Goal: Task Accomplishment & Management: Use online tool/utility

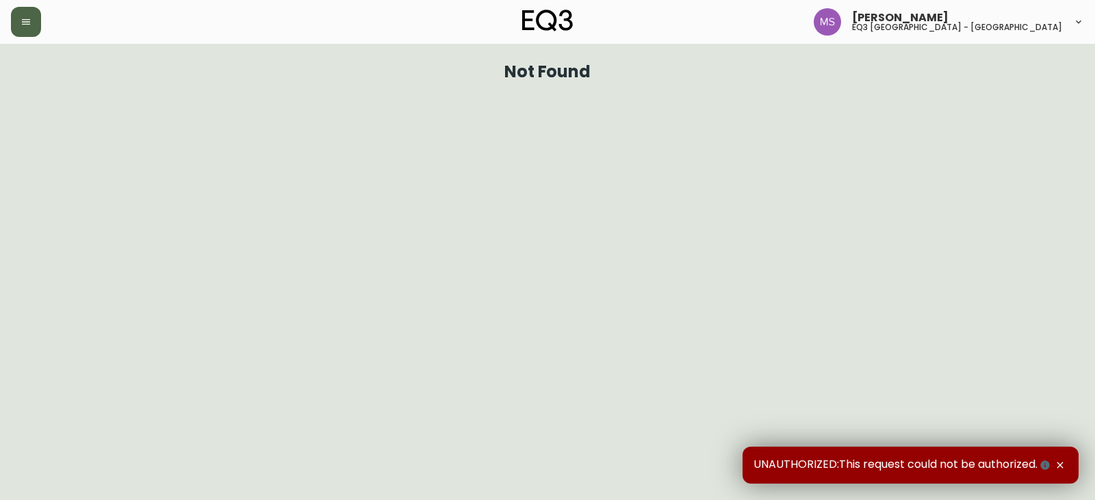
click at [32, 20] on button "button" at bounding box center [26, 22] width 30 height 30
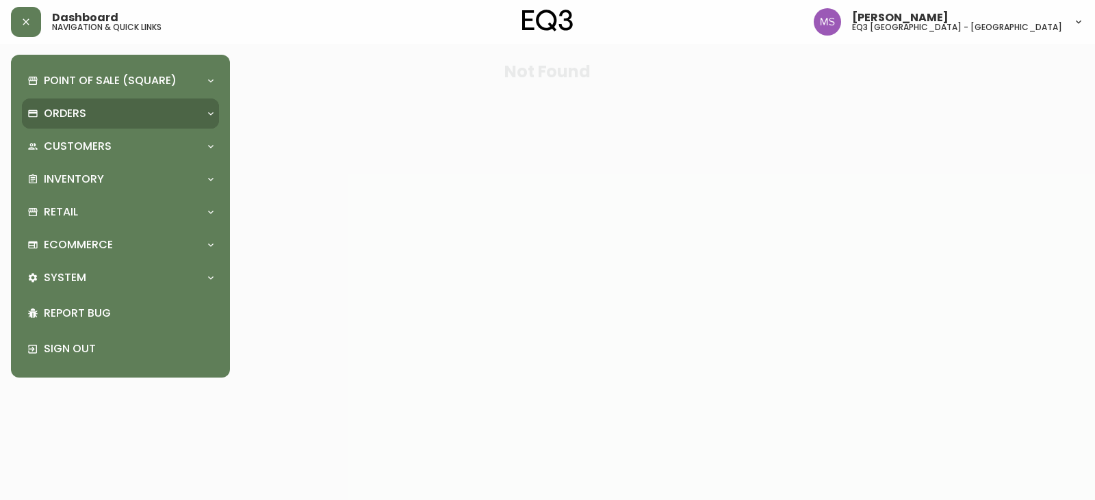
click at [89, 121] on div "Orders" at bounding box center [113, 113] width 173 height 15
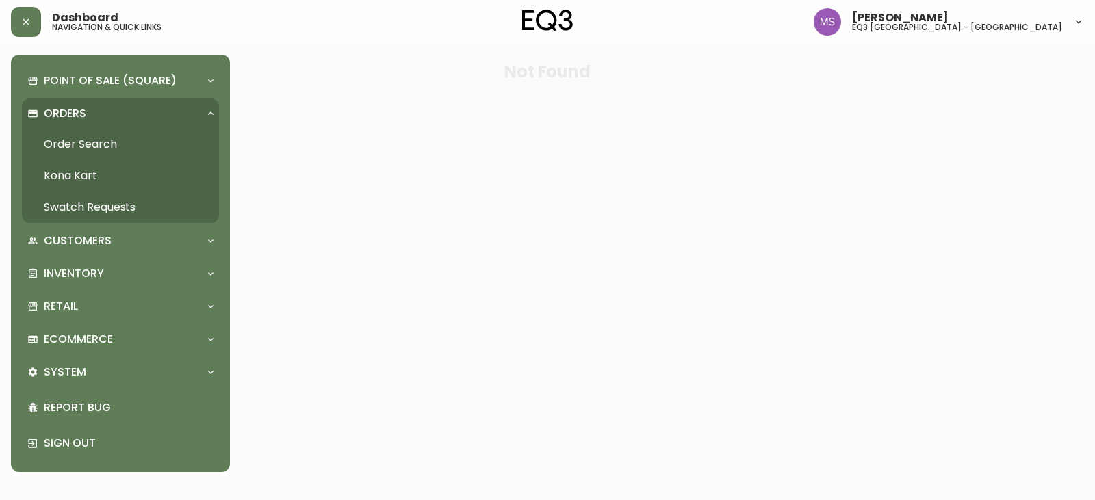
click at [103, 136] on link "Order Search" at bounding box center [120, 144] width 197 height 31
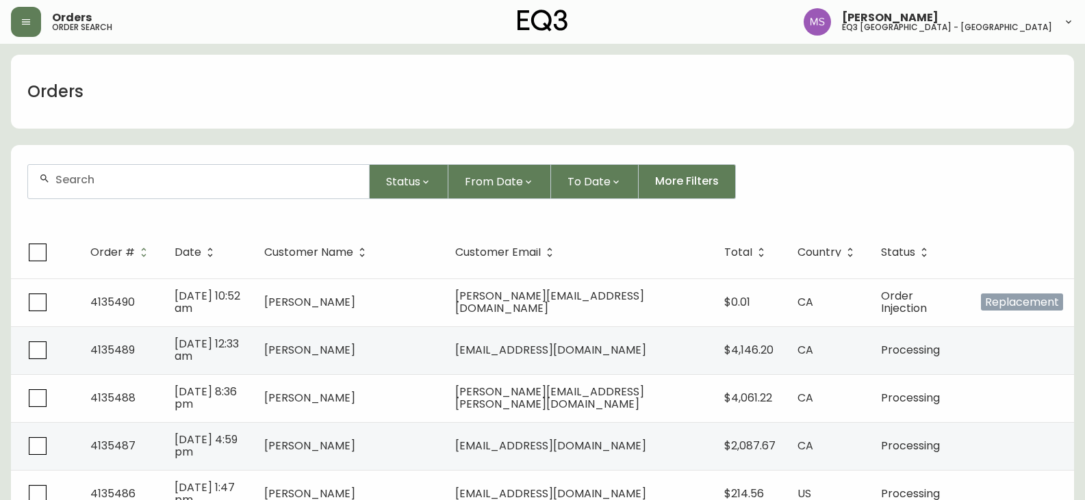
click at [135, 179] on input "text" at bounding box center [206, 179] width 303 height 13
type input "R"
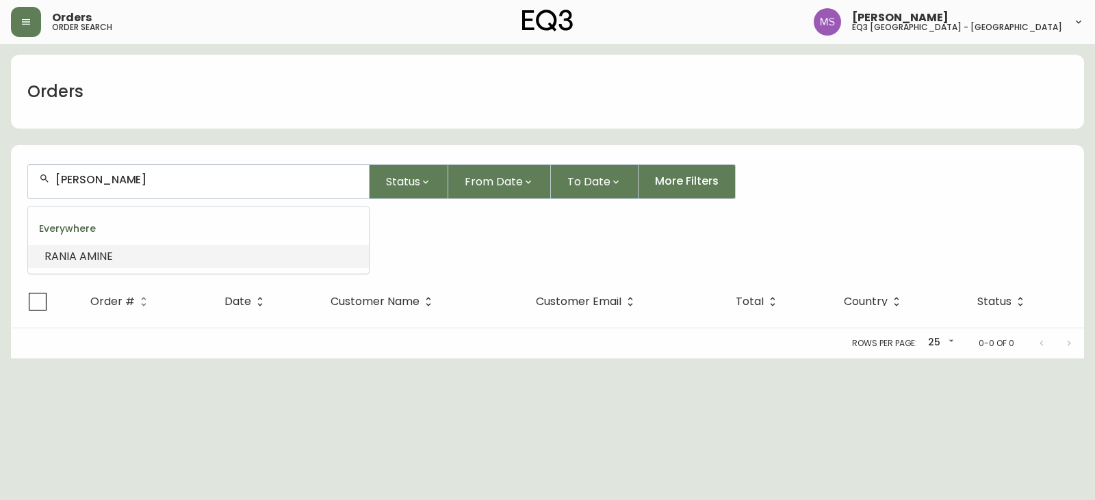
drag, startPoint x: 149, startPoint y: 178, endPoint x: 0, endPoint y: 156, distance: 150.8
click at [0, 156] on main "Orders [PERSON_NAME] Status From Date To Date More Filters Everywhere [PERSON_N…" at bounding box center [547, 201] width 1095 height 315
type input "[PERSON_NAME]"
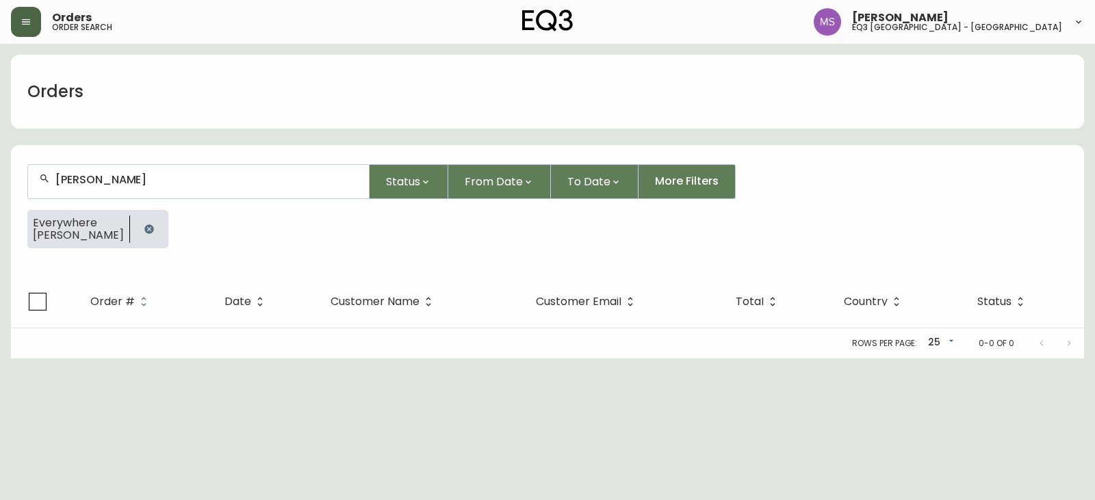
click at [23, 15] on button "button" at bounding box center [26, 22] width 30 height 30
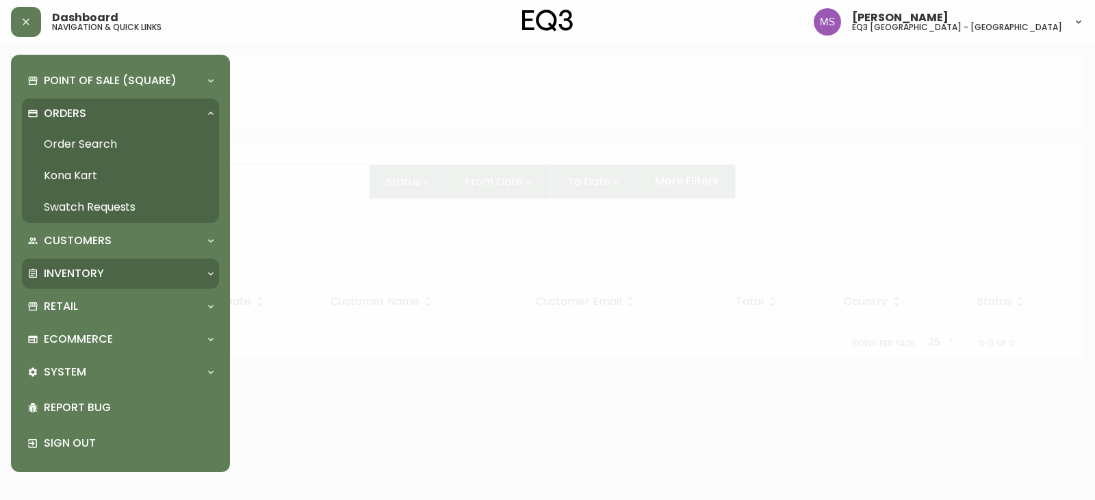
click at [105, 268] on div "Inventory" at bounding box center [113, 273] width 173 height 15
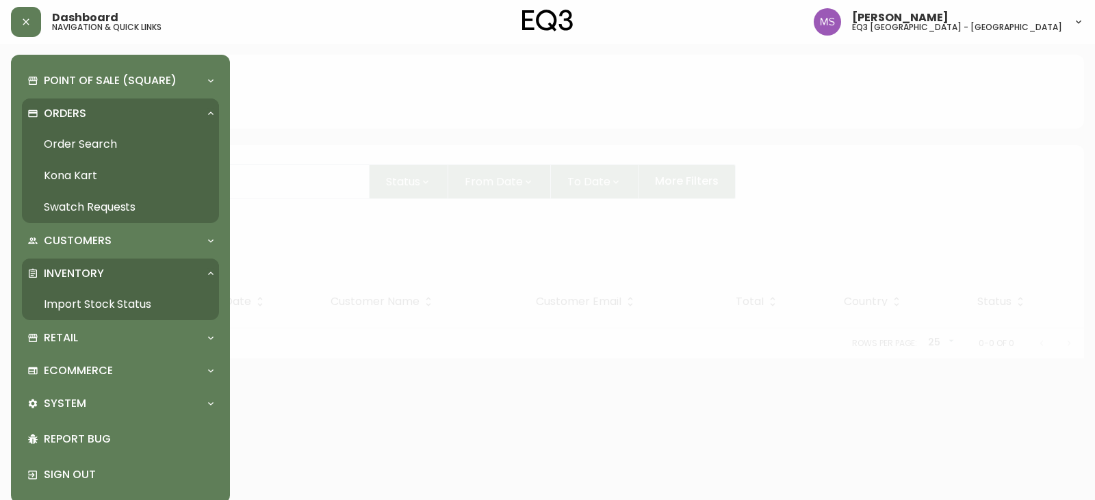
click at [104, 298] on link "Import Stock Status" at bounding box center [120, 304] width 197 height 31
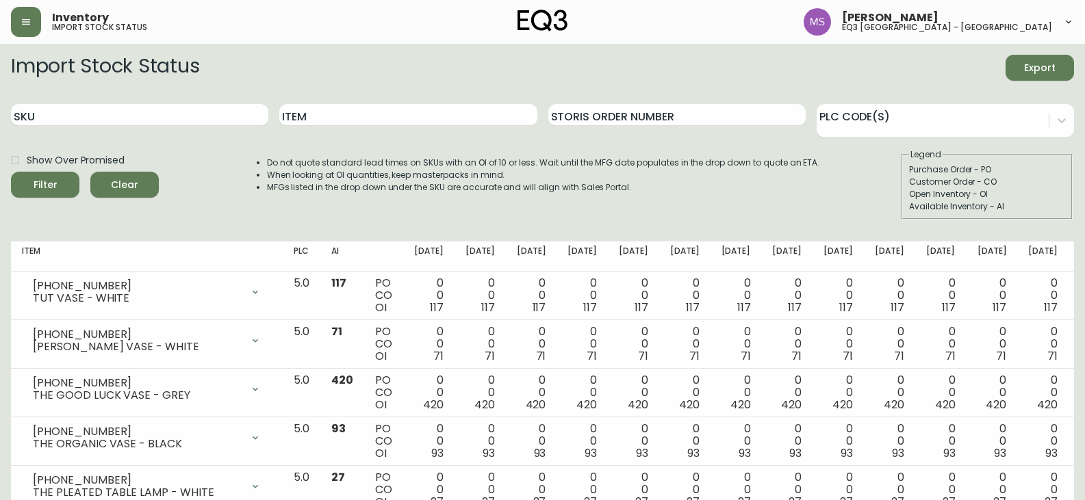
click at [213, 132] on div "SKU" at bounding box center [139, 115] width 257 height 44
click at [259, 115] on input "SKU" at bounding box center [139, 115] width 257 height 22
paste input "[PHONE_NUMBER]"
click at [11, 172] on button "Filter" at bounding box center [45, 185] width 68 height 26
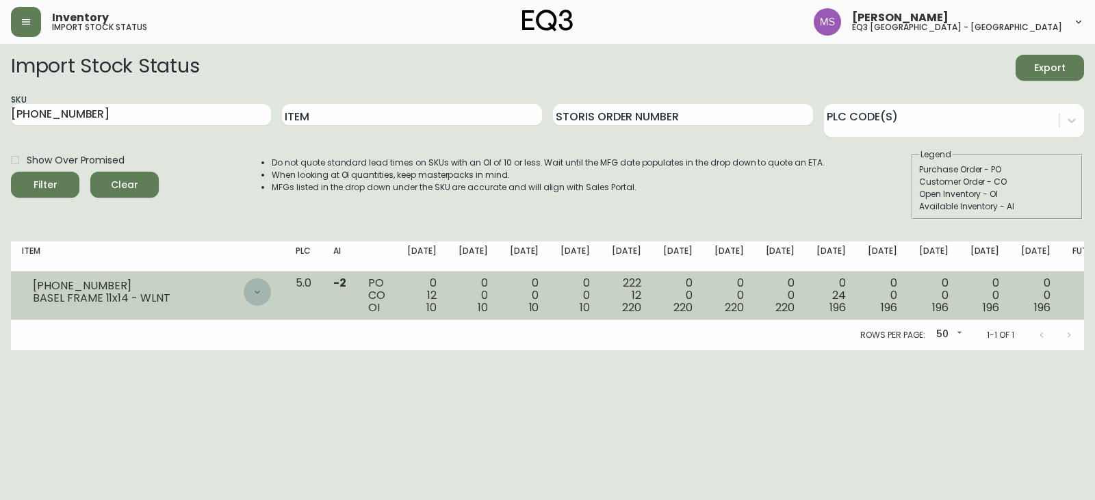
click at [271, 284] on div at bounding box center [257, 292] width 27 height 27
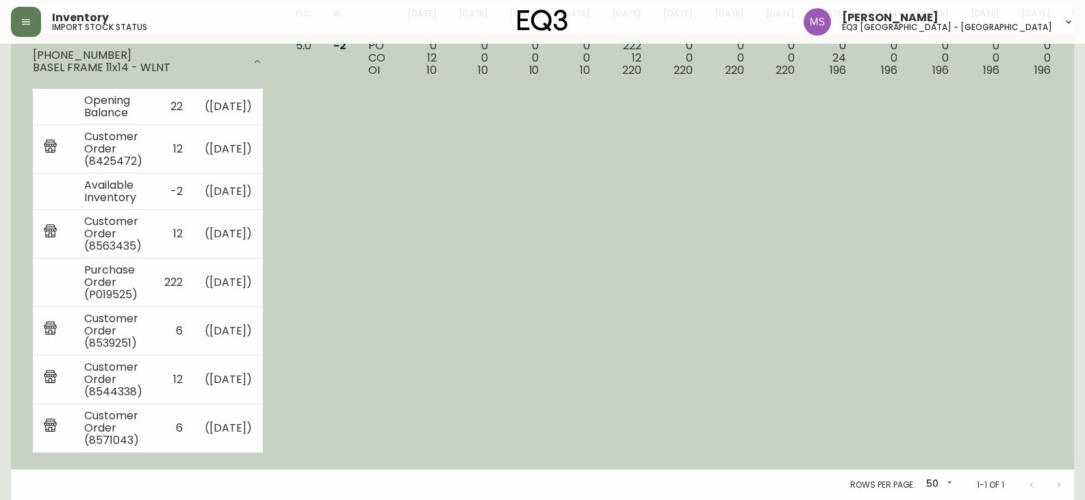
scroll to position [262, 0]
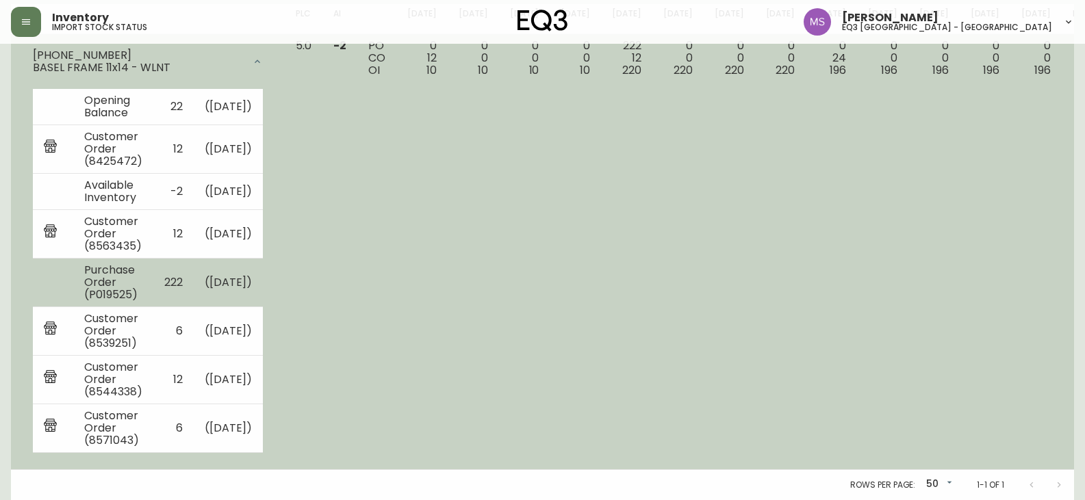
click at [41, 303] on td at bounding box center [53, 282] width 40 height 49
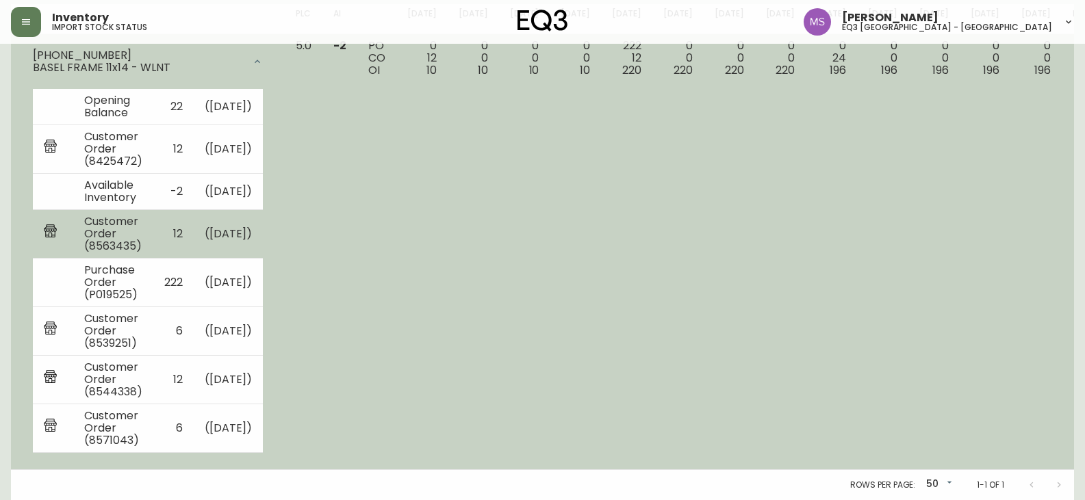
click at [153, 216] on td "Customer Order (8563435)" at bounding box center [113, 233] width 80 height 49
click at [53, 244] on td at bounding box center [53, 233] width 40 height 49
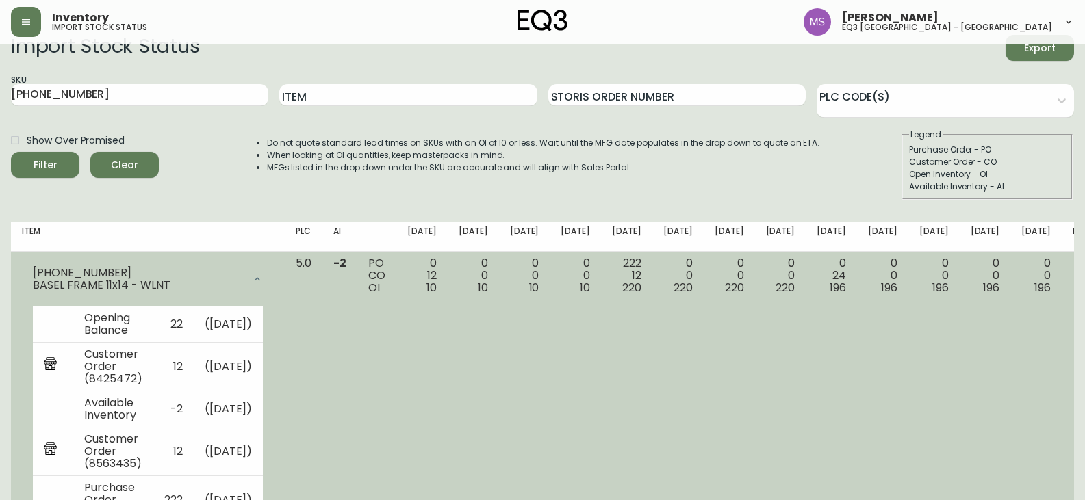
scroll to position [0, 0]
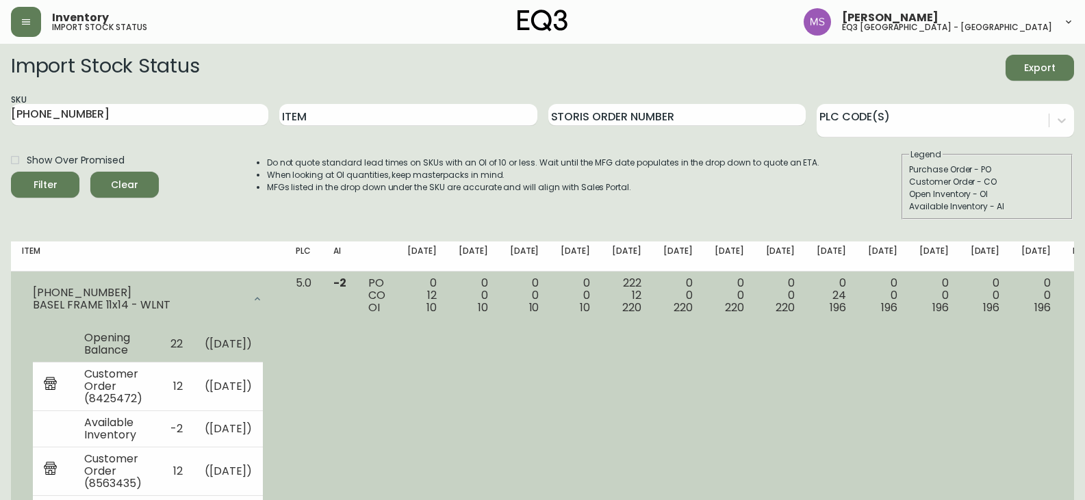
drag, startPoint x: 44, startPoint y: 352, endPoint x: 45, endPoint y: 342, distance: 10.3
click at [44, 352] on td at bounding box center [53, 345] width 40 height 36
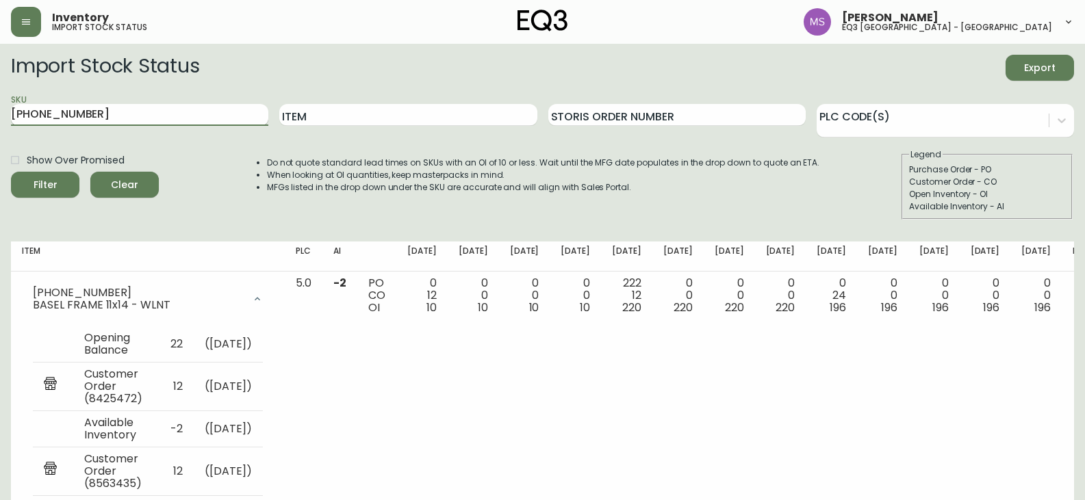
click at [60, 118] on input "[PHONE_NUMBER]" at bounding box center [139, 115] width 257 height 22
click at [11, 172] on button "Filter" at bounding box center [45, 185] width 68 height 26
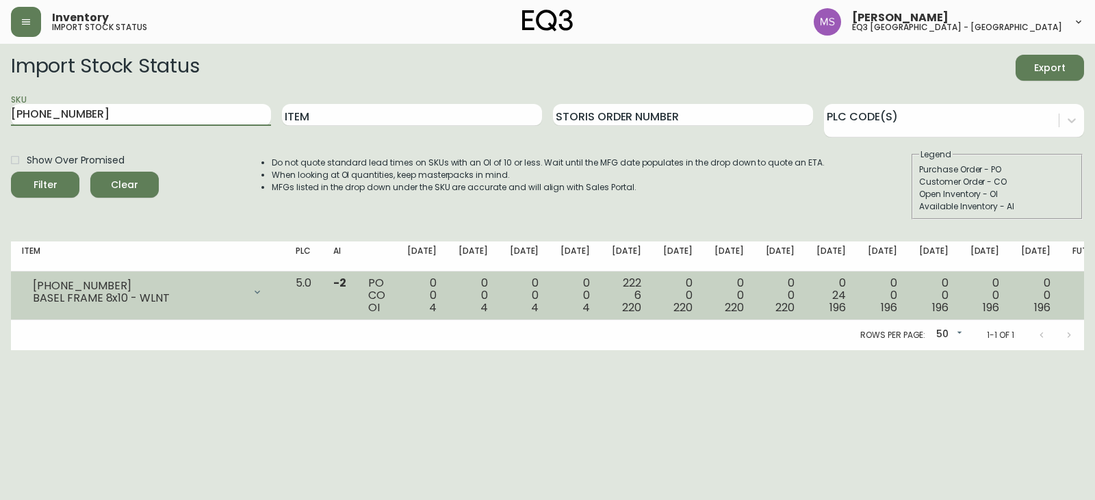
click at [271, 290] on div at bounding box center [257, 292] width 27 height 27
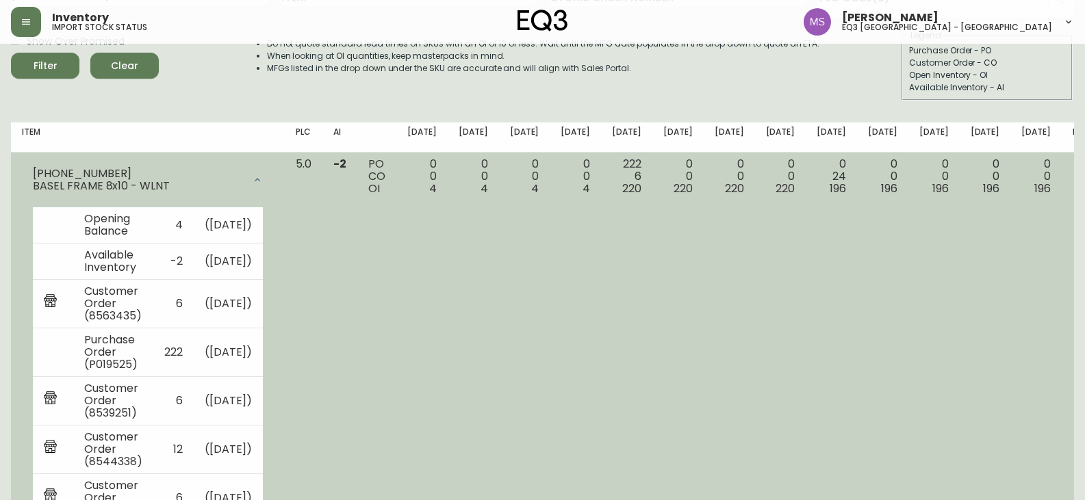
scroll to position [8, 0]
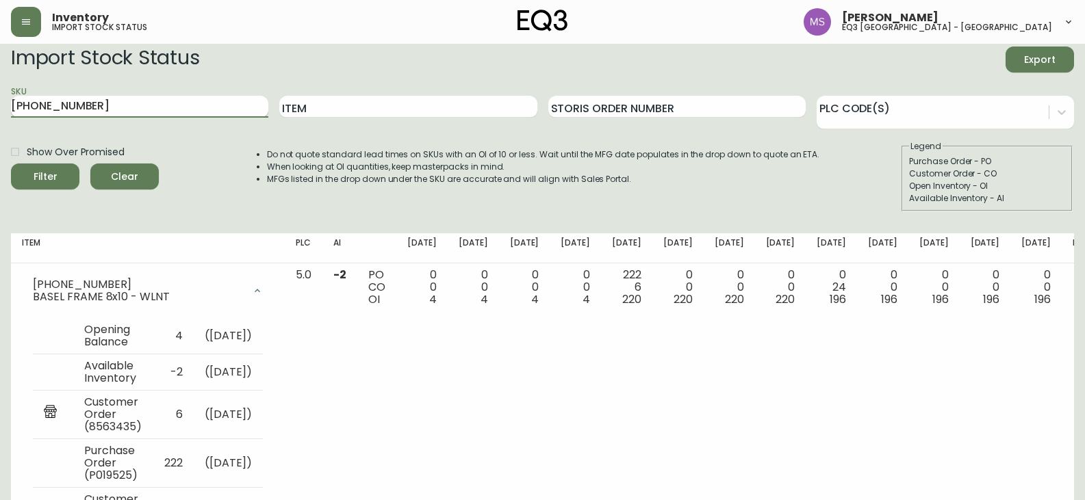
click at [60, 105] on input "[PHONE_NUMBER]" at bounding box center [139, 107] width 257 height 22
click at [11, 164] on button "Filter" at bounding box center [45, 177] width 68 height 26
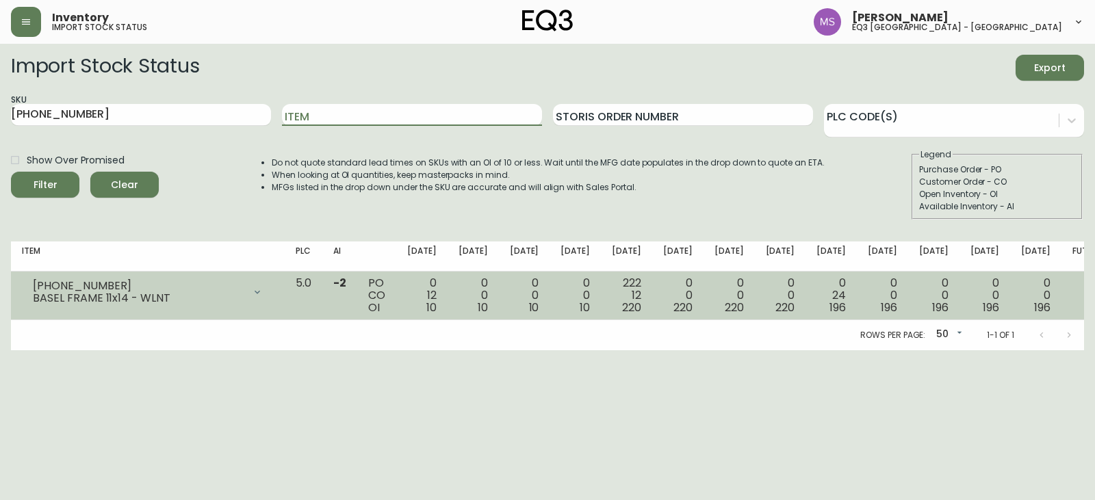
click at [263, 294] on icon at bounding box center [257, 292] width 11 height 11
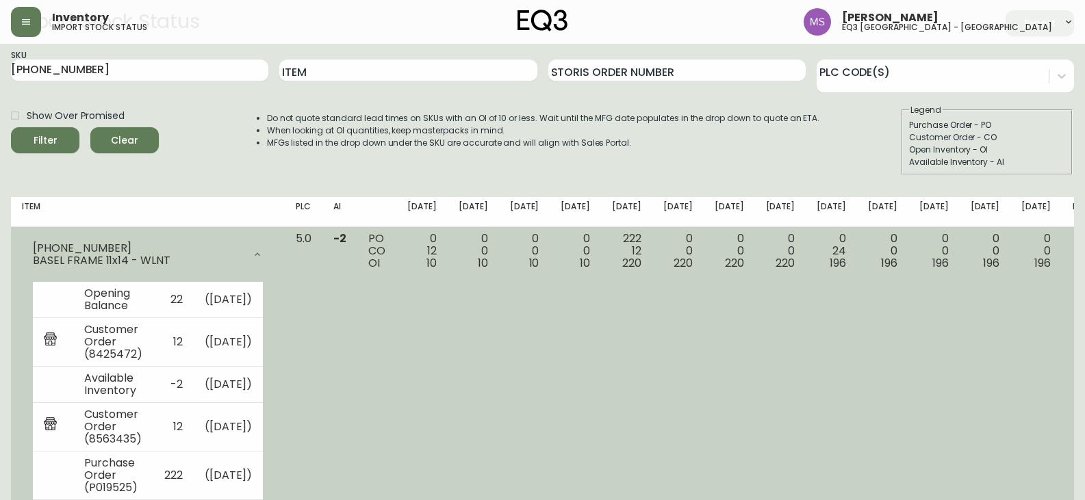
scroll to position [68, 0]
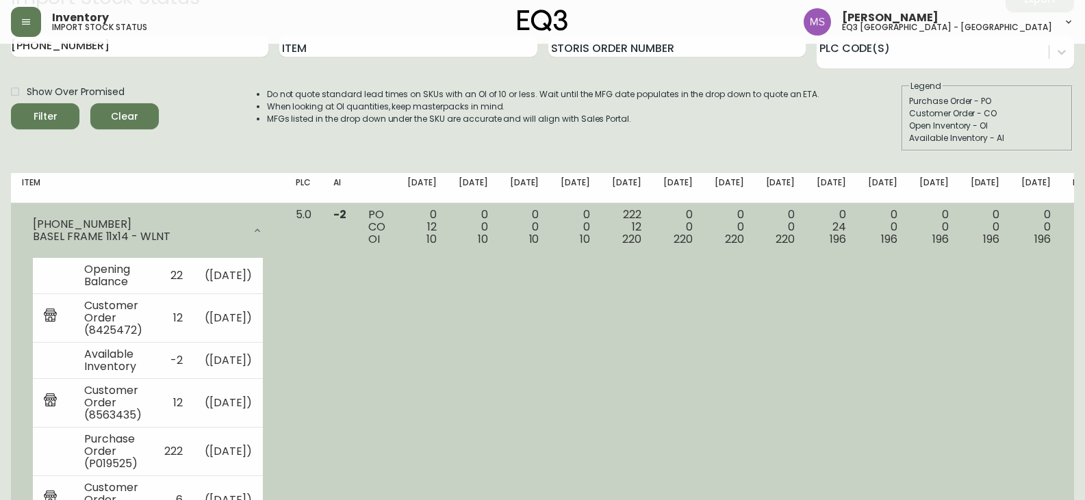
click at [274, 212] on div "[PHONE_NUMBER] BASEL FRAME 11x14 - WLNT" at bounding box center [148, 231] width 252 height 44
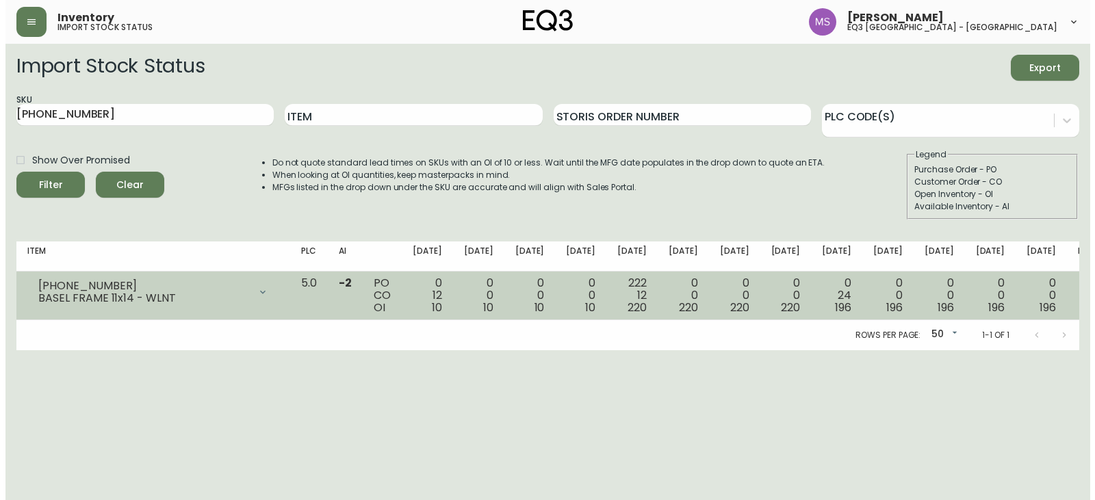
scroll to position [0, 0]
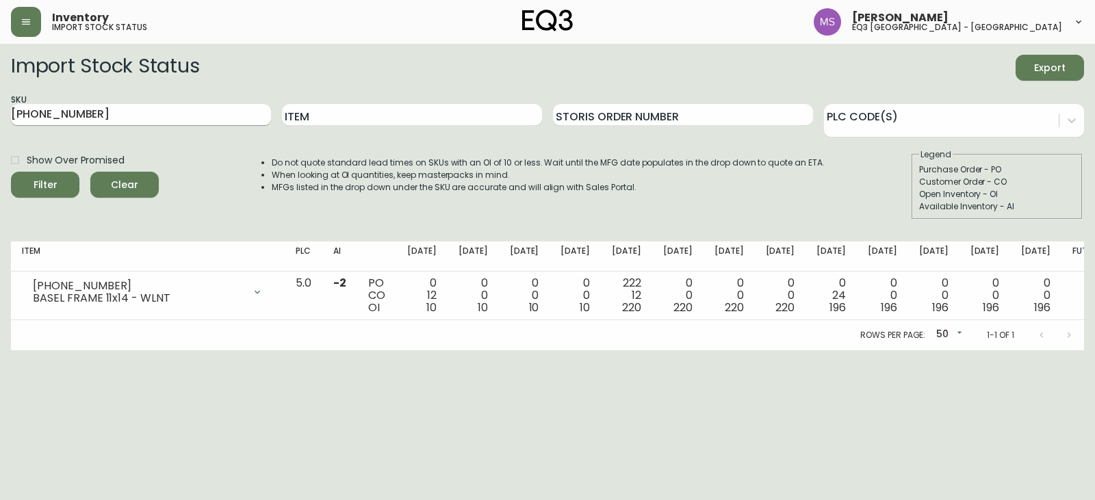
click at [63, 115] on input "[PHONE_NUMBER]" at bounding box center [141, 115] width 260 height 22
click at [11, 172] on button "Filter" at bounding box center [45, 185] width 68 height 26
drag, startPoint x: 123, startPoint y: 121, endPoint x: 0, endPoint y: 133, distance: 123.1
click at [0, 133] on main "Import Stock Status Export SKU [PHONE_NUMBER] Item Storis Order Number PLC Code…" at bounding box center [547, 197] width 1095 height 307
paste input "[PHONE_NUMBER]"
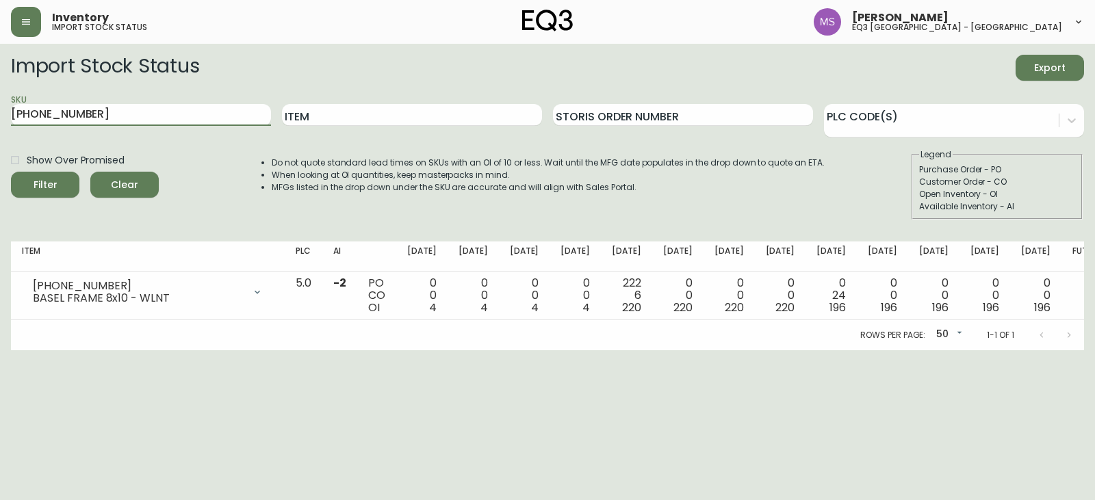
type input "[PHONE_NUMBER]"
click at [11, 172] on button "Filter" at bounding box center [45, 185] width 68 height 26
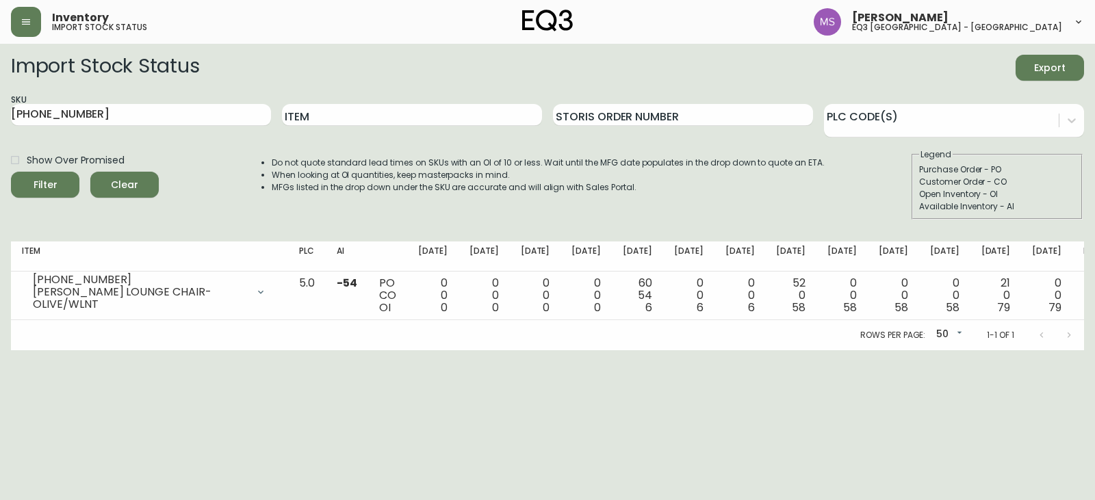
click at [13, 140] on form "Import Stock Status Export SKU [PHONE_NUMBER] Item Storis Order Number PLC Code…" at bounding box center [547, 137] width 1073 height 165
